Goal: Task Accomplishment & Management: Manage account settings

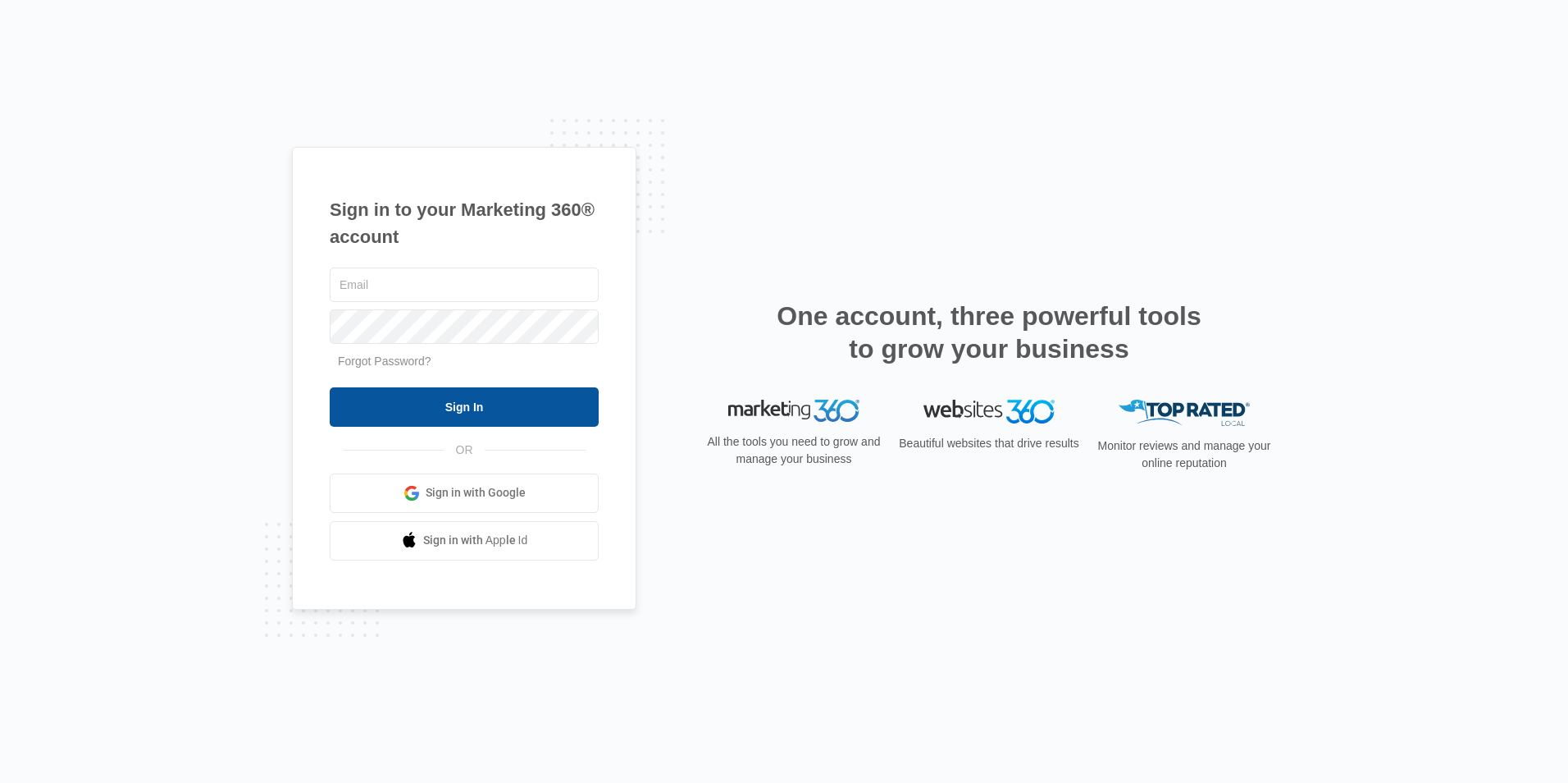
type input "[EMAIL_ADDRESS][DOMAIN_NAME]"
click at [406, 418] on input "Sign In" at bounding box center [463, 407] width 269 height 39
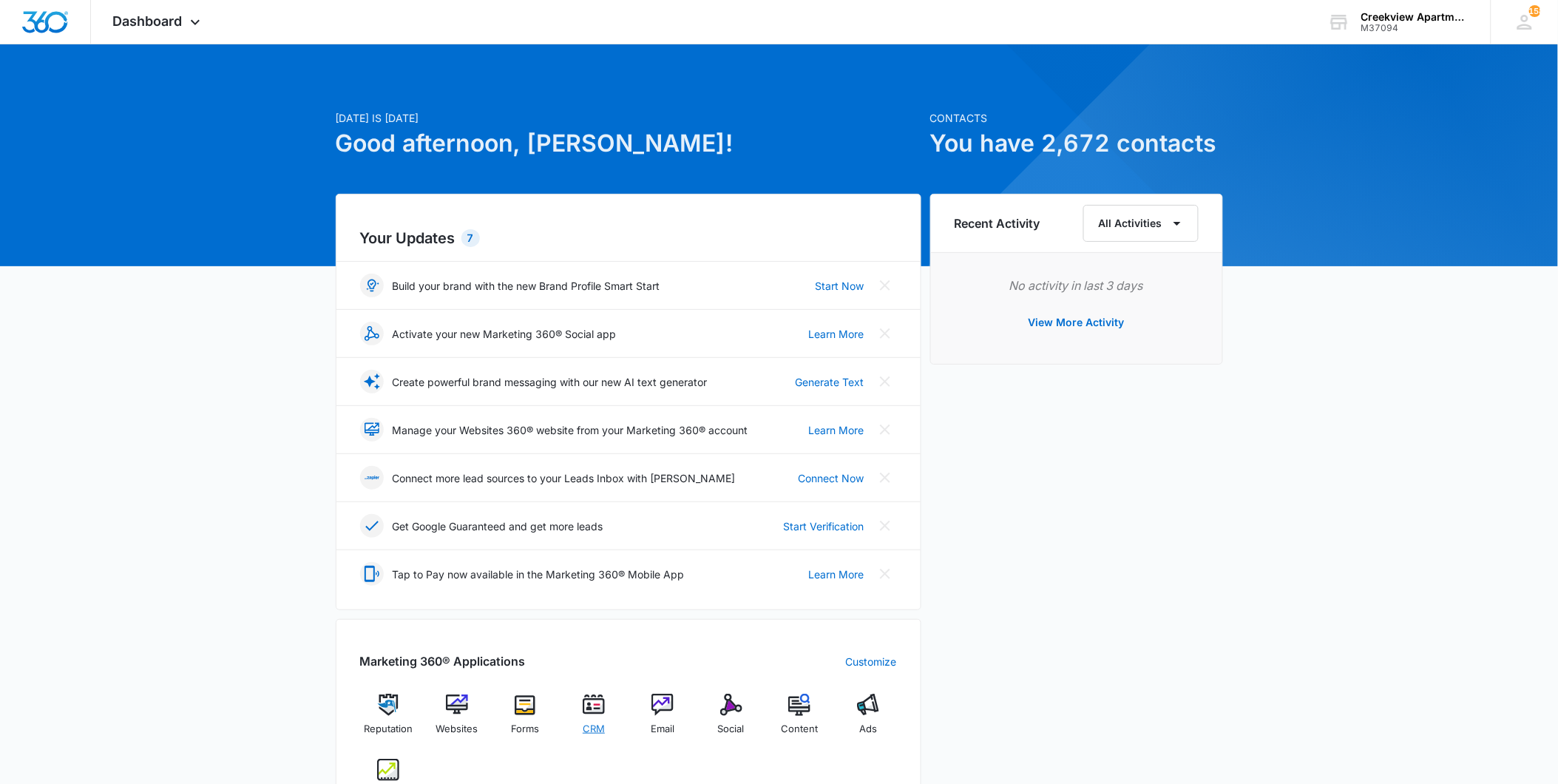
click at [602, 704] on img at bounding box center [594, 704] width 22 height 22
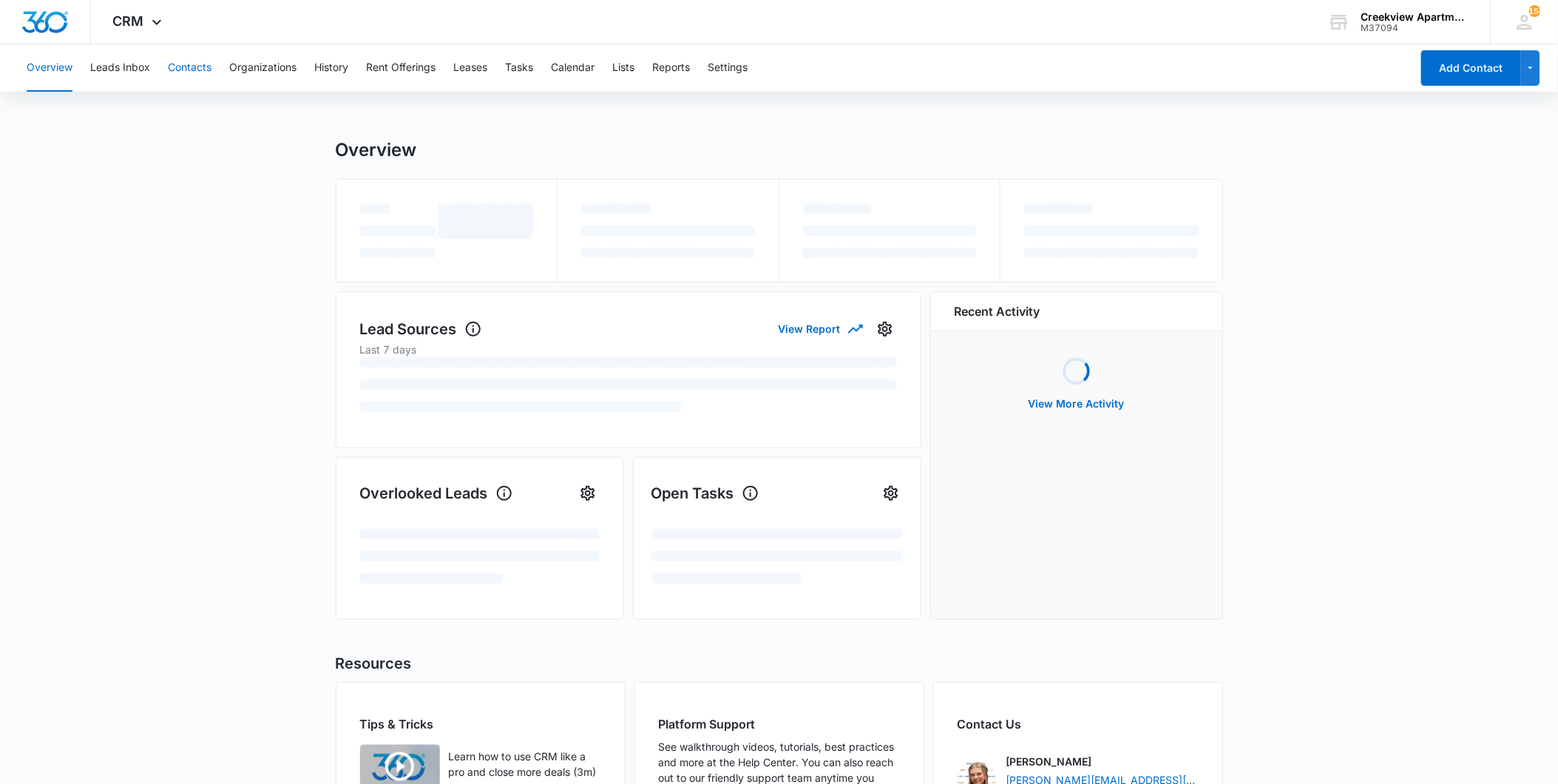
click at [198, 74] on button "Contacts" at bounding box center [190, 67] width 43 height 47
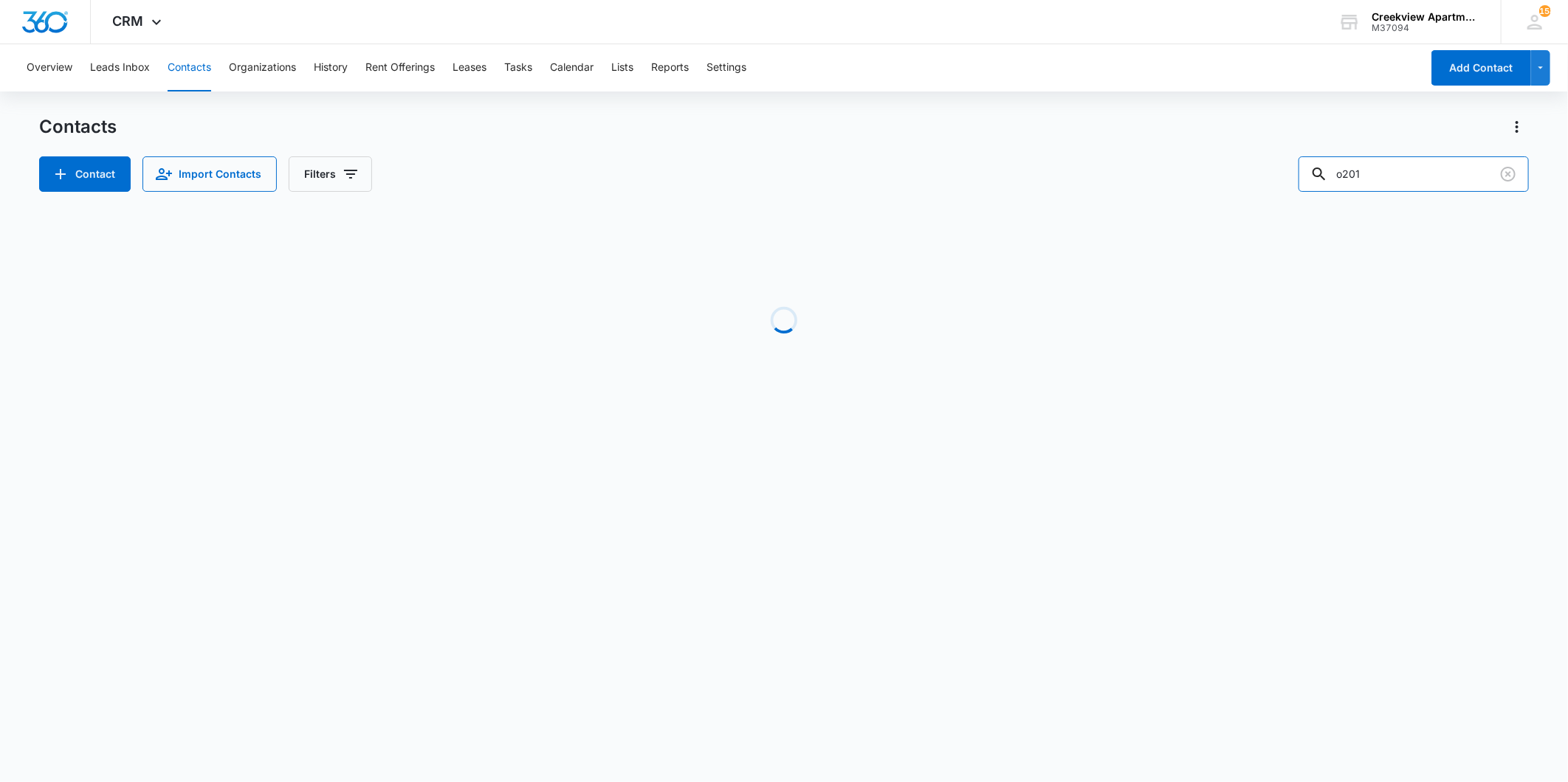
drag, startPoint x: 1377, startPoint y: 170, endPoint x: 1310, endPoint y: 175, distance: 67.2
click at [1310, 175] on div "Contact Import Contacts Filters o201" at bounding box center [784, 174] width 1489 height 36
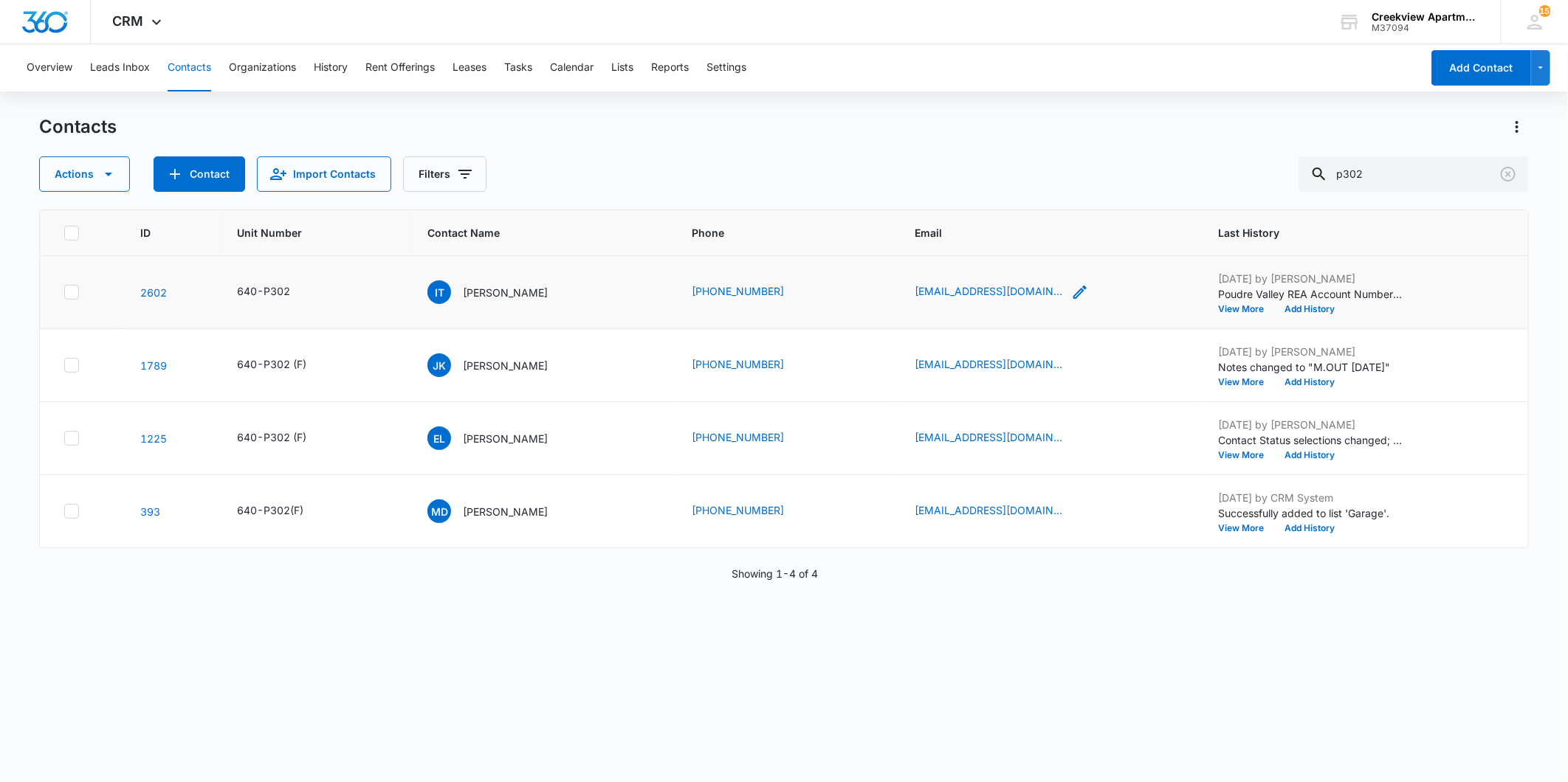
click at [1073, 292] on icon "Email - ivanchups631@gmail.com - Select to Edit Field" at bounding box center [1079, 292] width 13 height 13
click at [794, 188] on div "Actions Contact Import Contacts Filters p302" at bounding box center [784, 174] width 1489 height 36
drag, startPoint x: 219, startPoint y: 82, endPoint x: 203, endPoint y: 76, distance: 17.1
click at [217, 82] on div "Overview Leads Inbox Contacts Organizations History Rent Offerings Leases Tasks…" at bounding box center [719, 67] width 1403 height 47
click at [189, 76] on button "Contacts" at bounding box center [189, 67] width 43 height 47
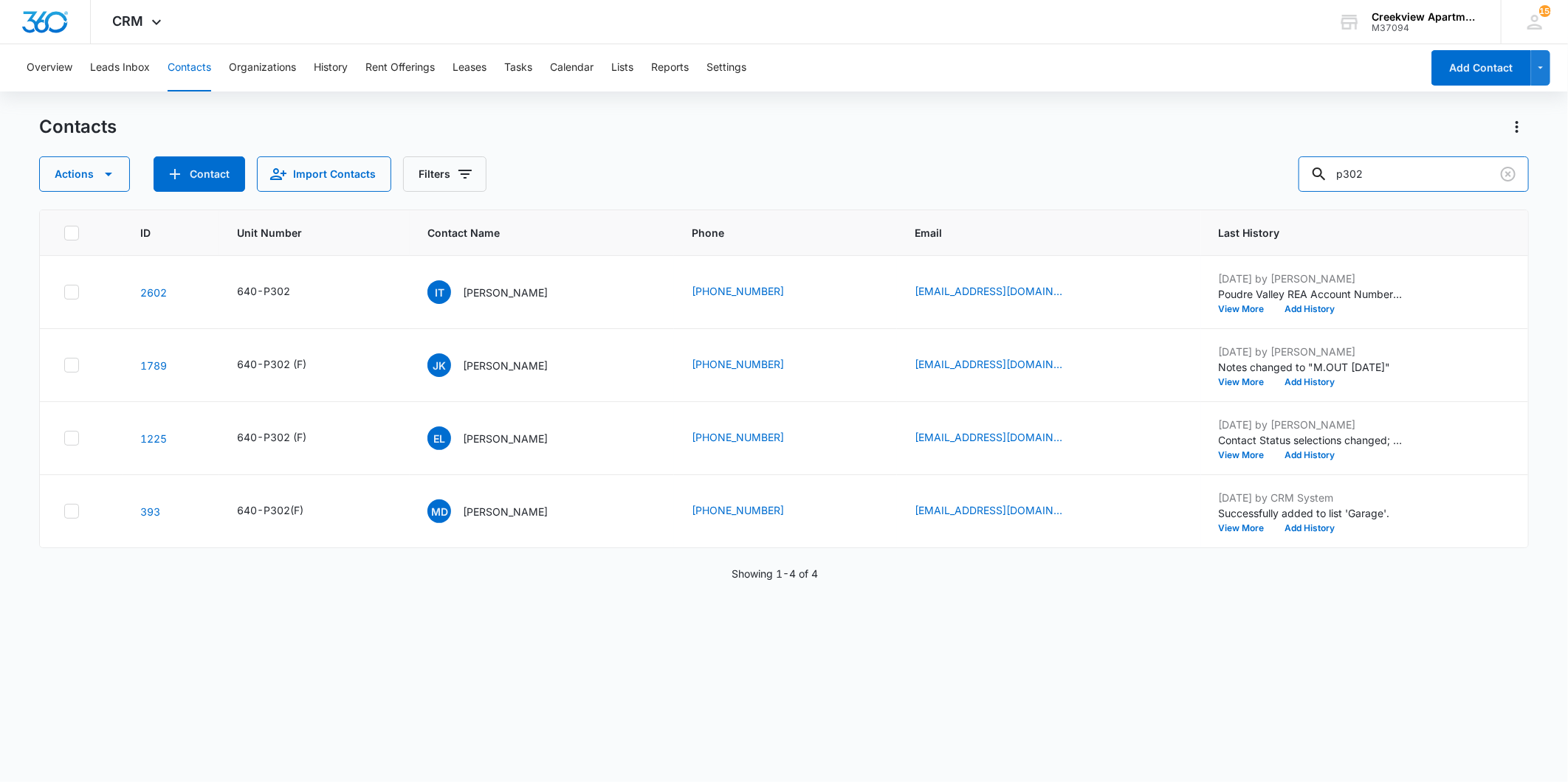
drag, startPoint x: 1356, startPoint y: 172, endPoint x: 1294, endPoint y: 178, distance: 62.3
click at [1295, 178] on div "Actions Contact Import Contacts Filters p302" at bounding box center [784, 174] width 1489 height 36
type input "f206"
